Goal: Information Seeking & Learning: Learn about a topic

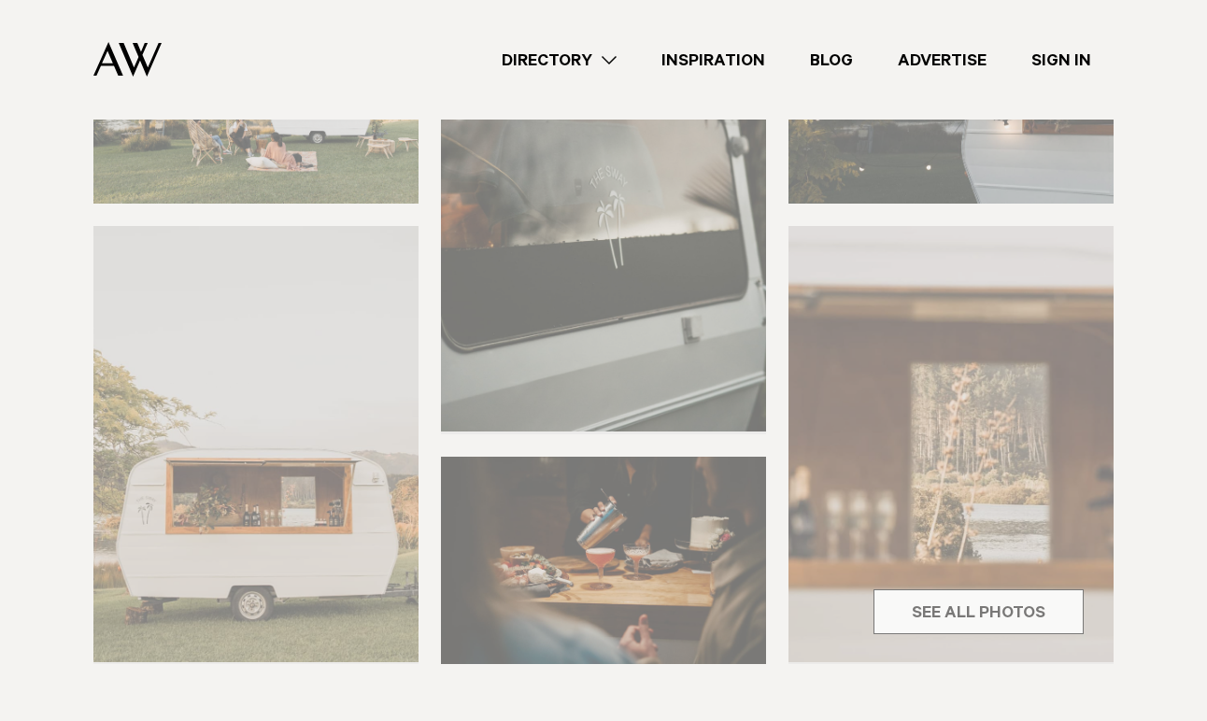
scroll to position [456, 0]
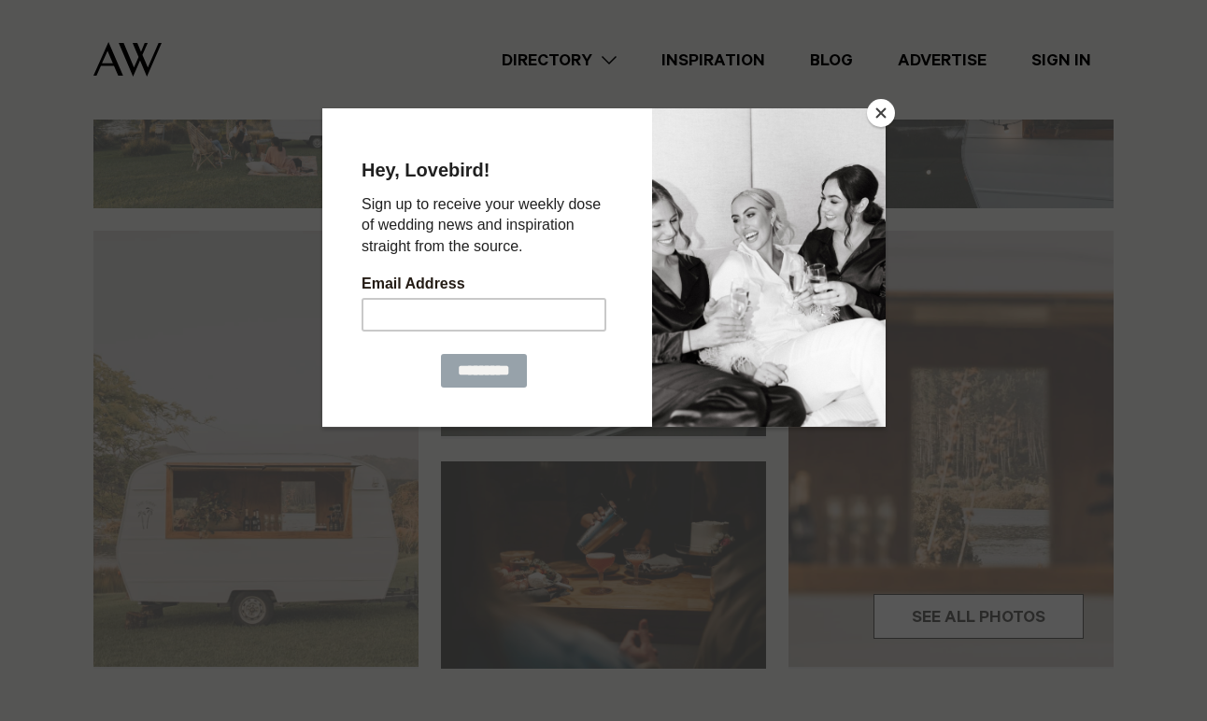
click at [876, 117] on button "Close" at bounding box center [881, 113] width 28 height 28
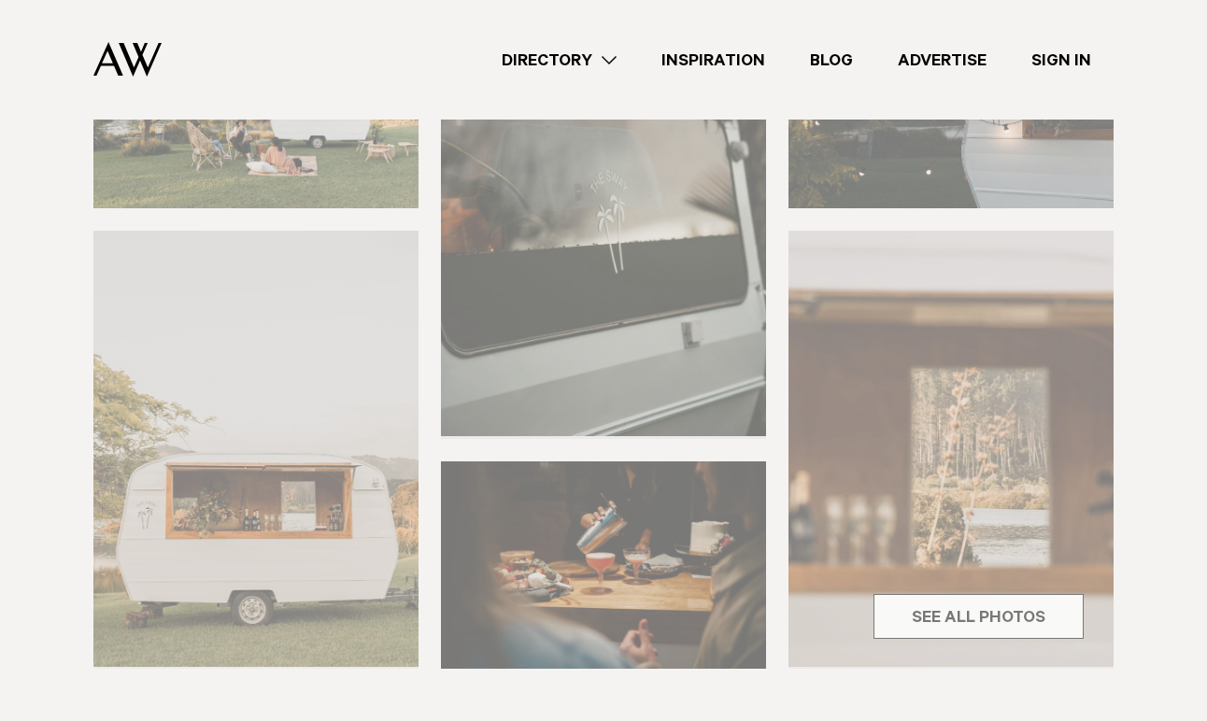
click at [957, 615] on div "Food Trucks The Sway Share Copy Link Email twitter" at bounding box center [603, 541] width 1207 height 1357
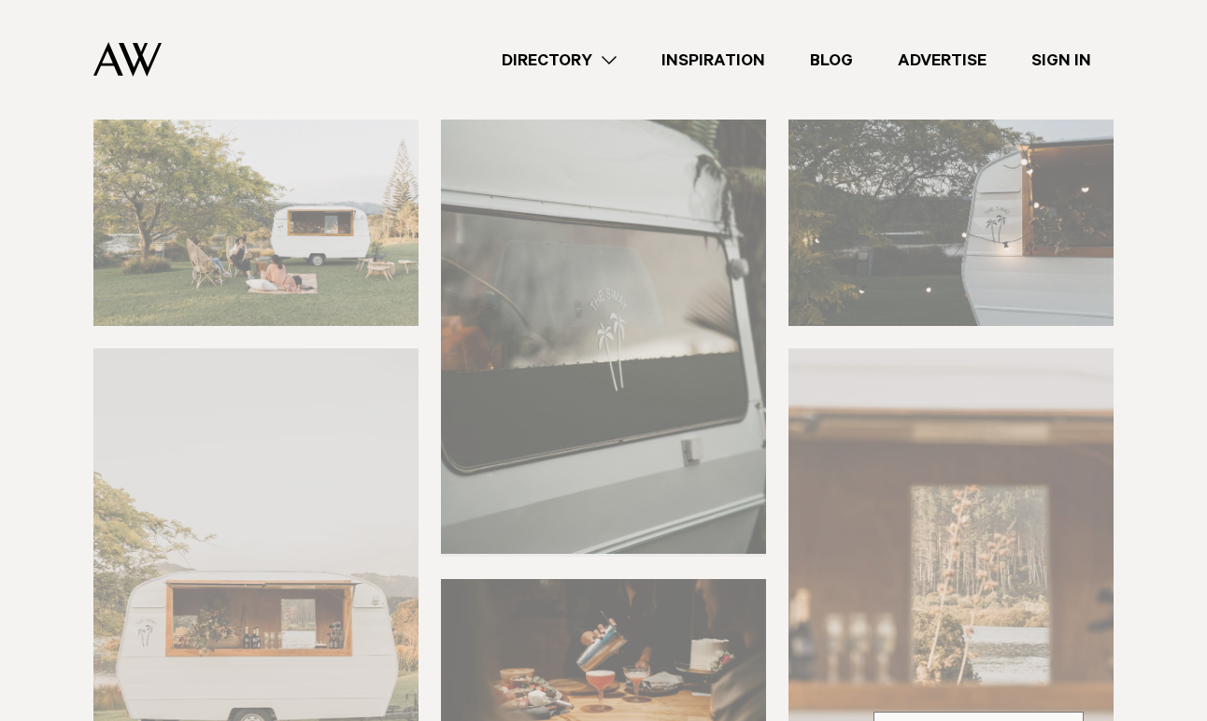
scroll to position [480, 0]
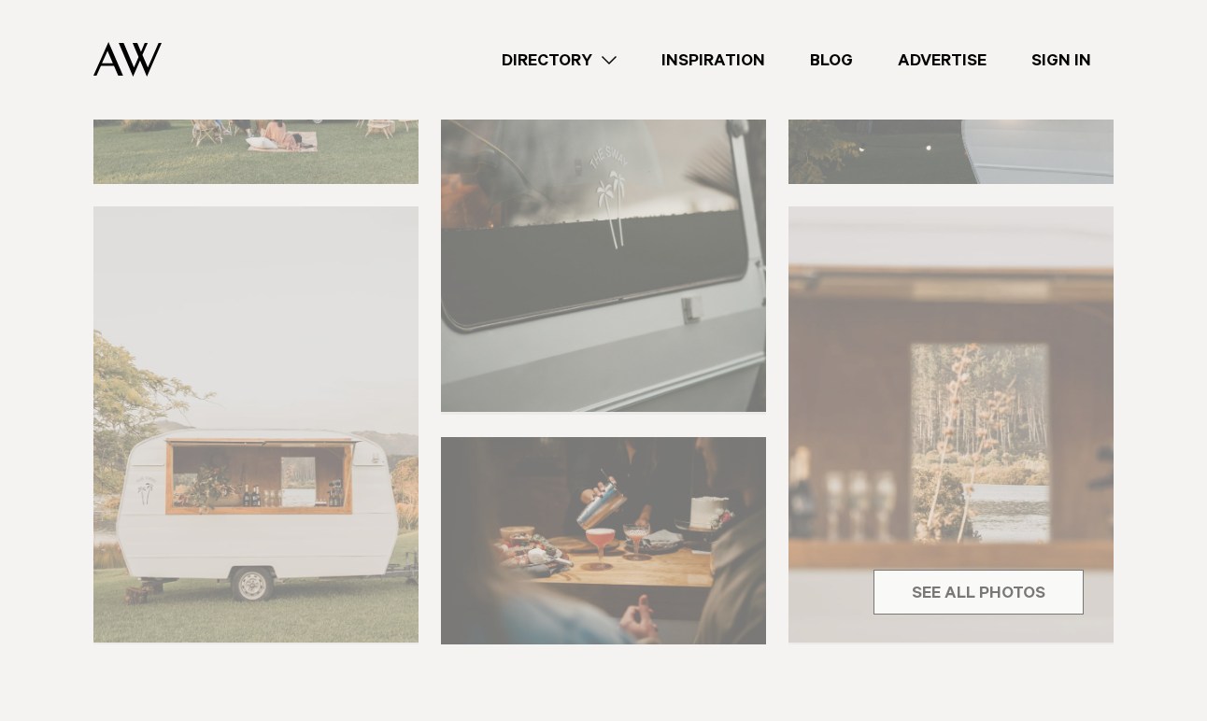
click at [362, 463] on div "Food Trucks The Sway Share Copy Link Email twitter" at bounding box center [603, 516] width 1207 height 1357
click at [946, 592] on div "Food Trucks The Sway Share Copy Link Email twitter" at bounding box center [603, 516] width 1207 height 1357
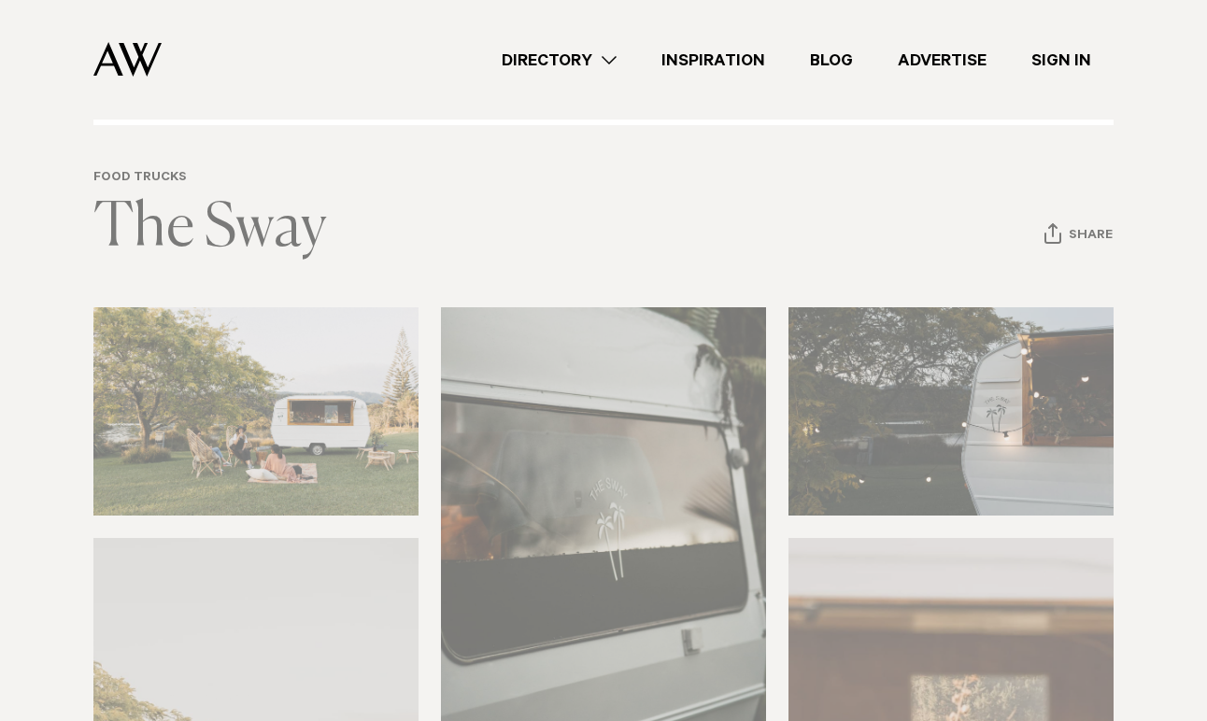
scroll to position [0, 0]
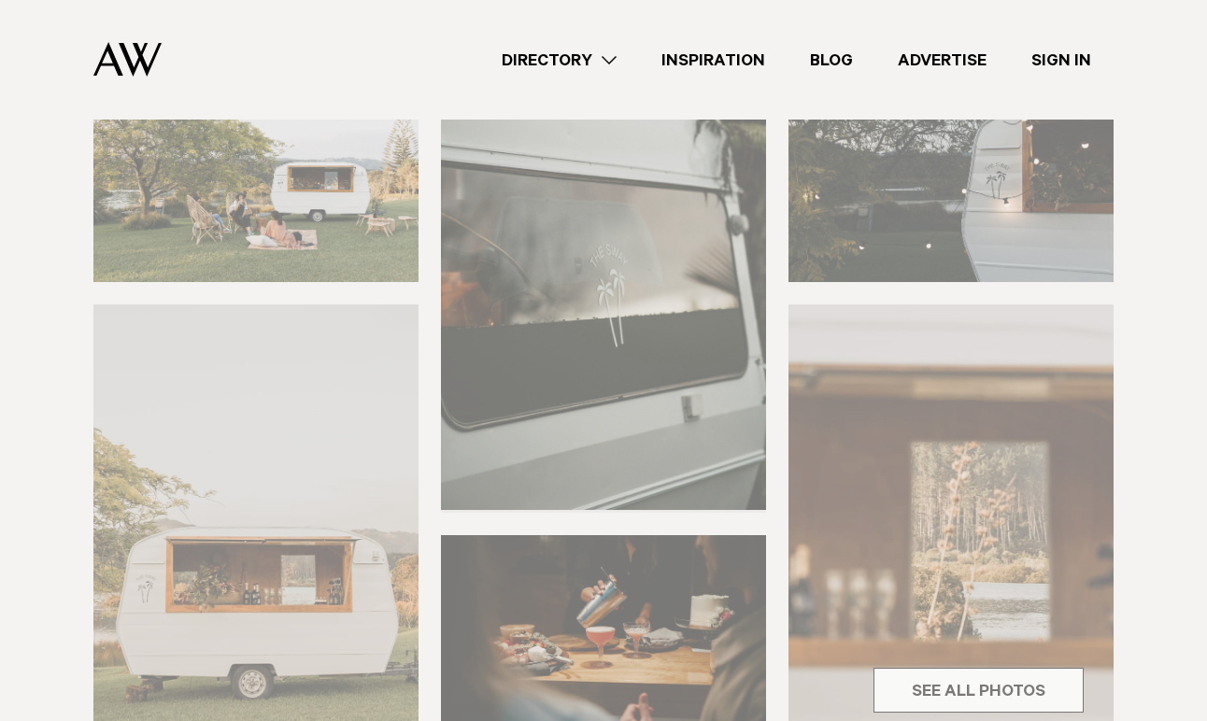
scroll to position [392, 0]
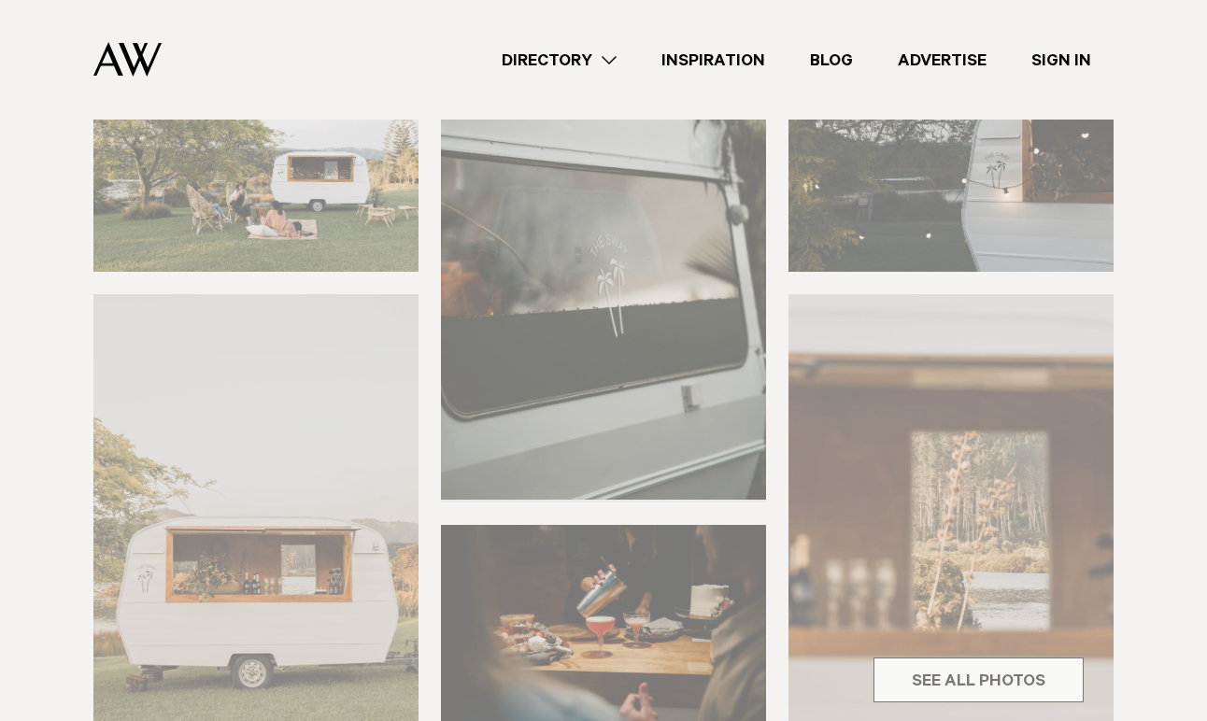
click at [357, 534] on div "Food Trucks The Sway Share Copy Link Email twitter" at bounding box center [603, 604] width 1207 height 1357
